Goal: Task Accomplishment & Management: Manage account settings

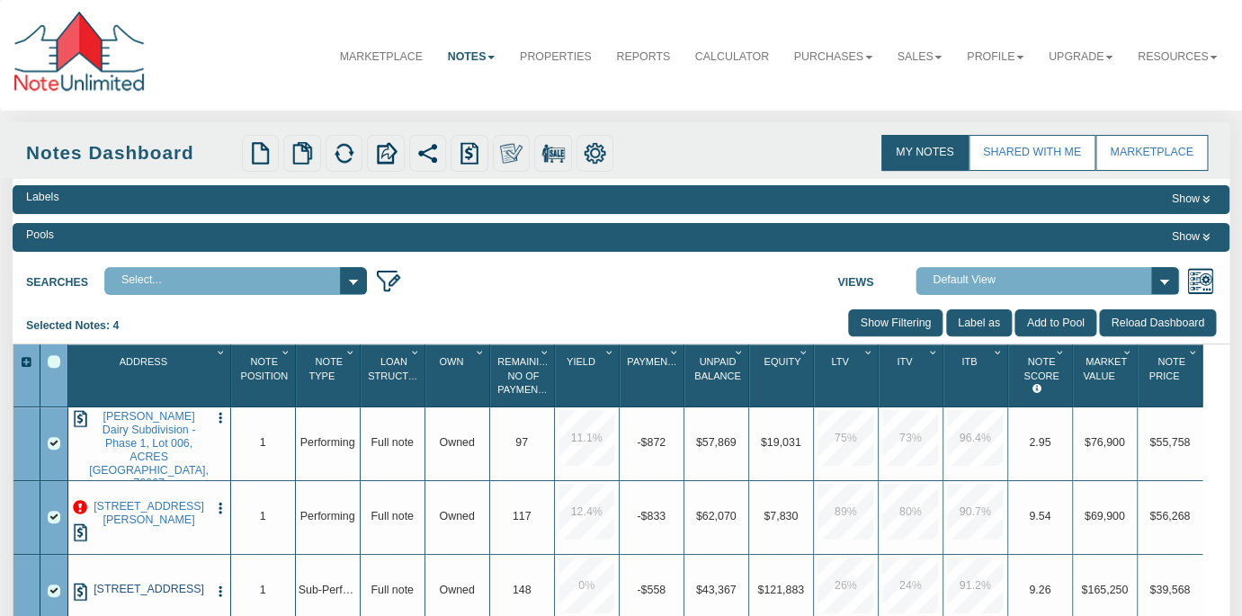
click at [129, 591] on link "[STREET_ADDRESS]" at bounding box center [149, 589] width 120 height 13
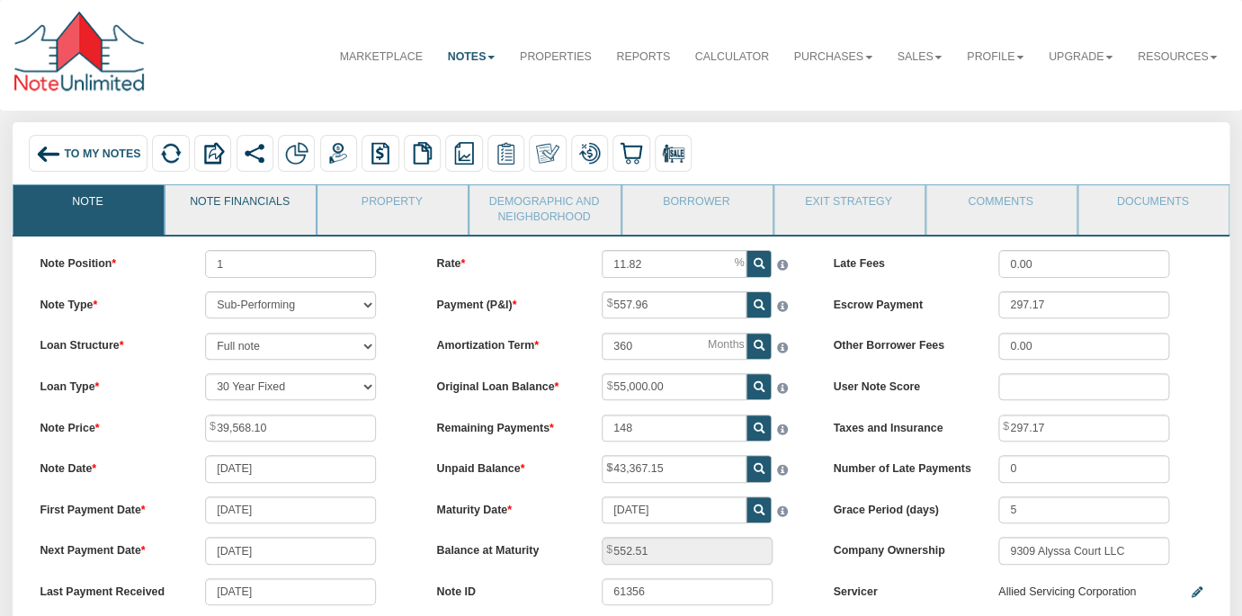
click at [277, 191] on link "Note Financials" at bounding box center [239, 207] width 148 height 45
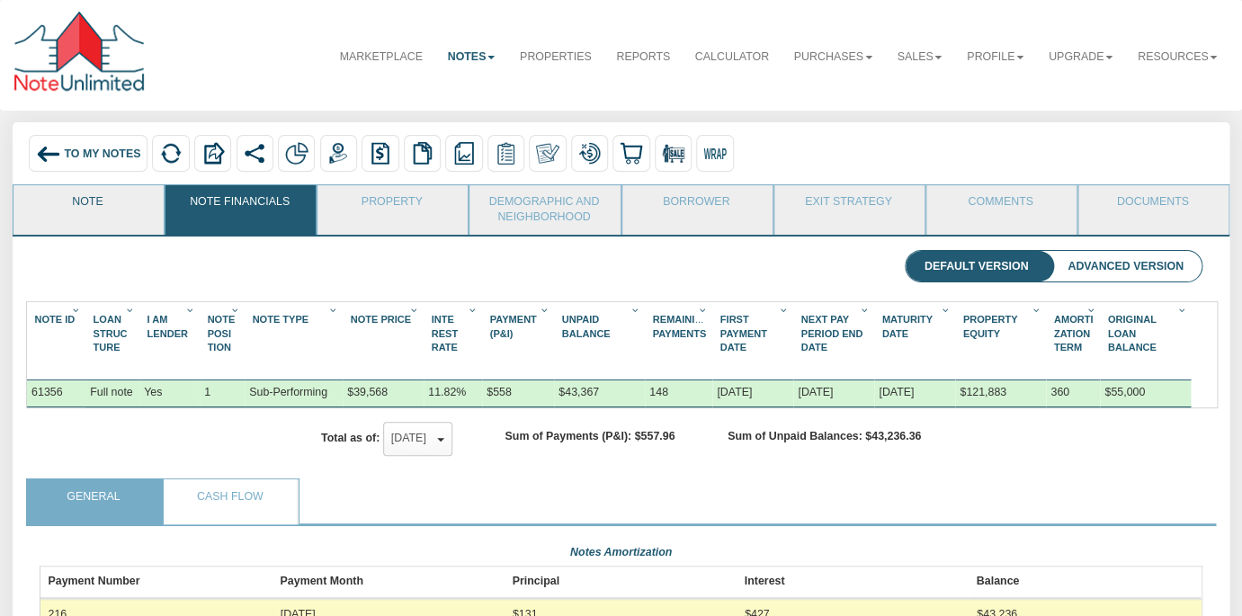
click at [93, 207] on link "Note" at bounding box center [87, 207] width 148 height 45
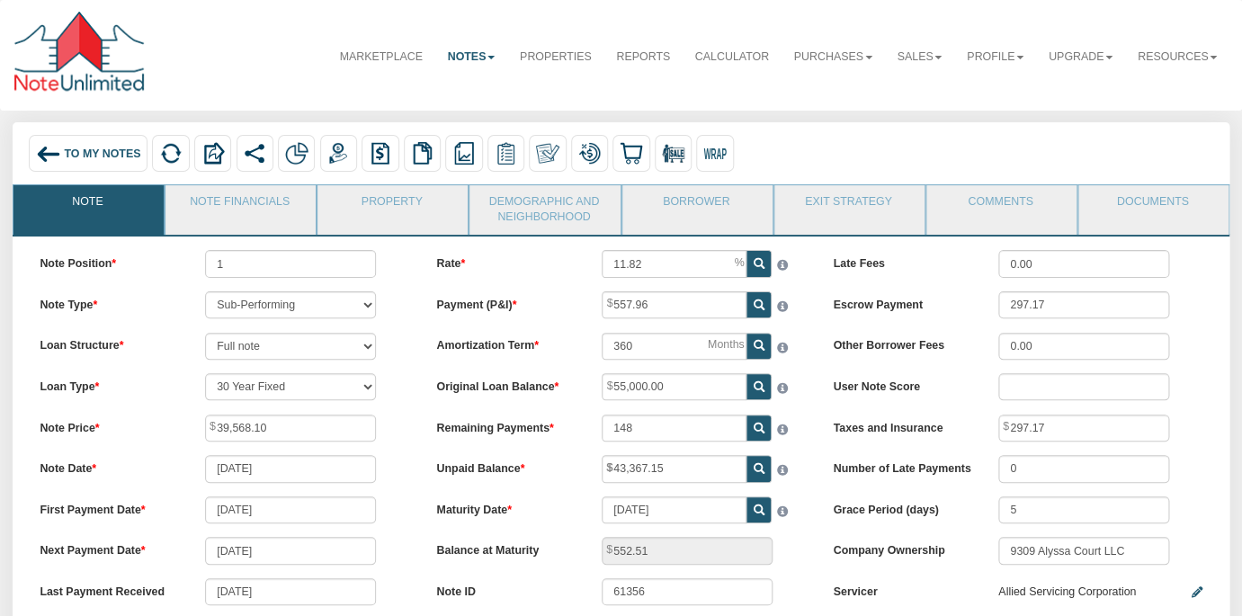
click at [101, 149] on span "To My Notes" at bounding box center [102, 153] width 76 height 13
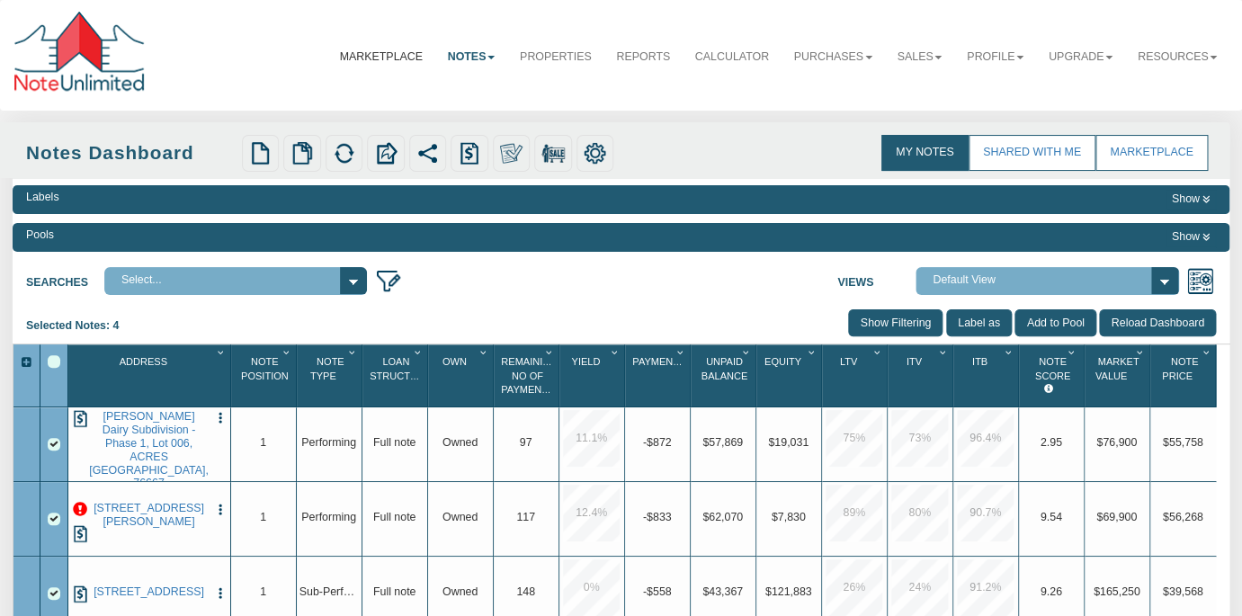
click at [374, 57] on link "Marketplace" at bounding box center [381, 56] width 108 height 43
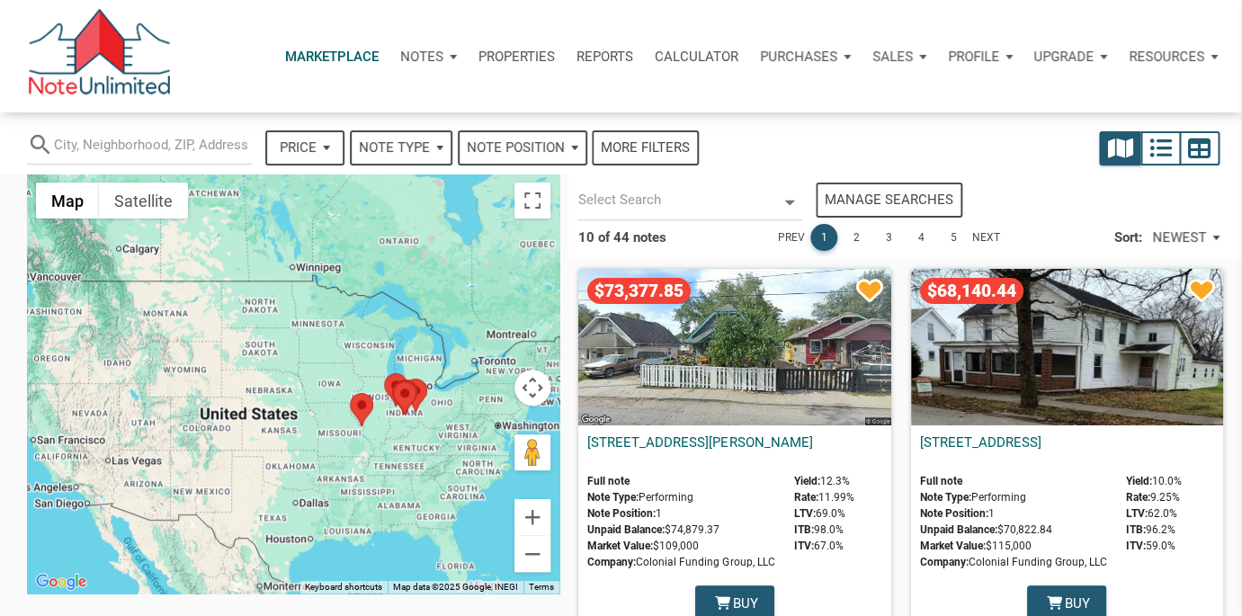
select select
click at [986, 50] on p "Profile" at bounding box center [973, 57] width 51 height 16
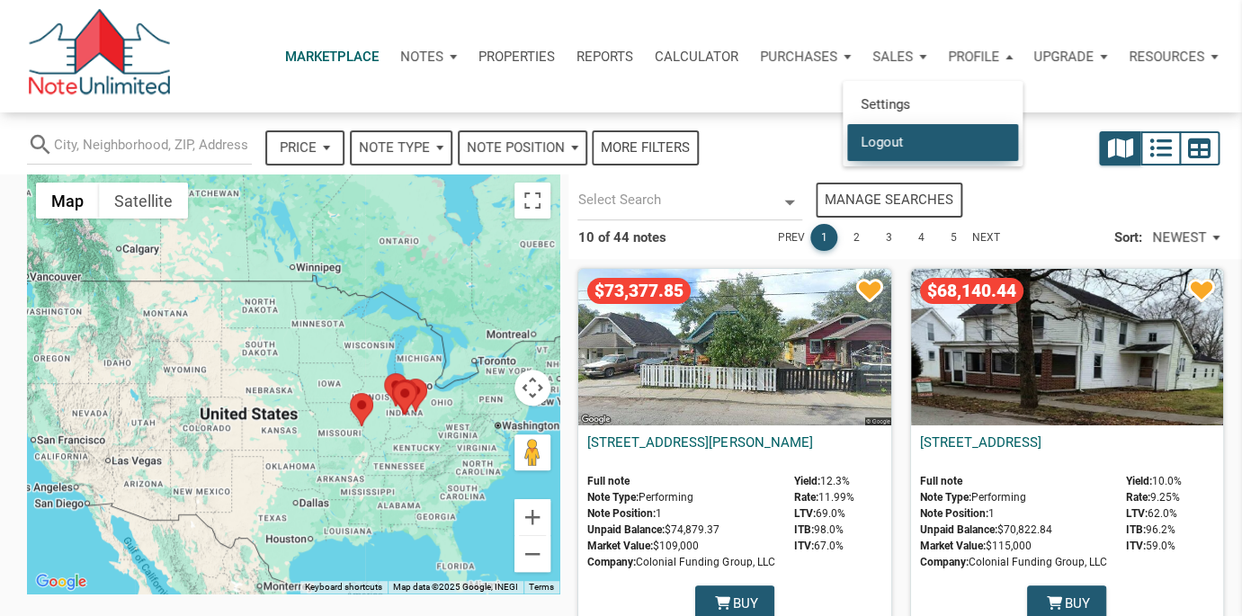
click at [874, 147] on link "Logout" at bounding box center [932, 141] width 171 height 37
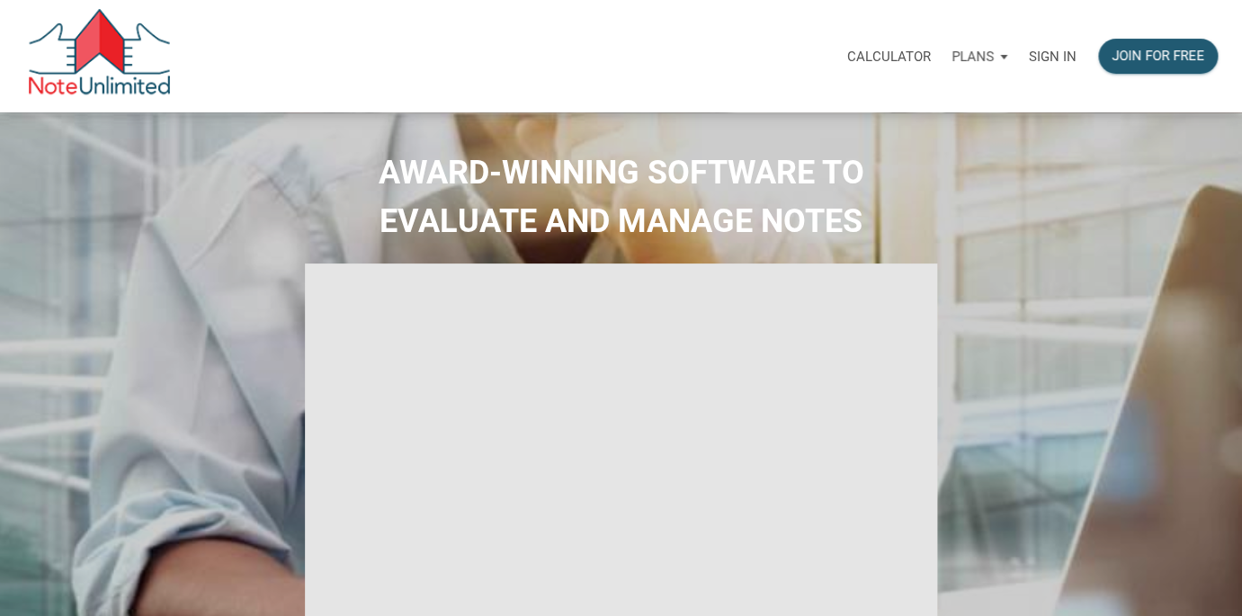
type input "Introduction to new features"
select select
